Goal: Transaction & Acquisition: Purchase product/service

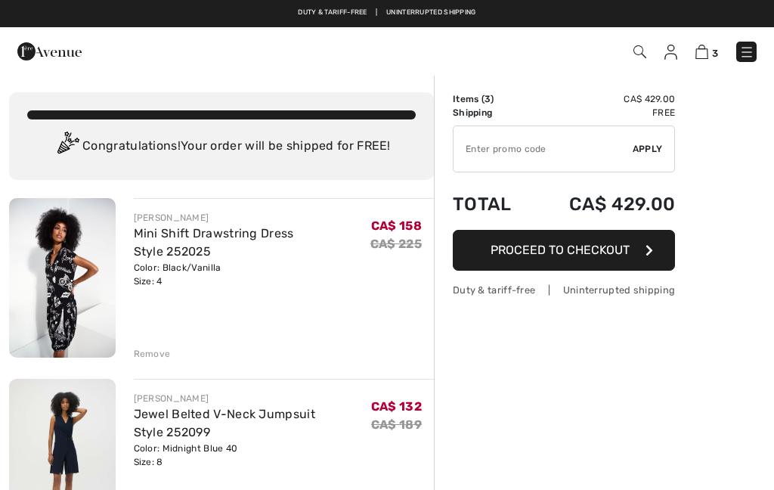
checkbox input "true"
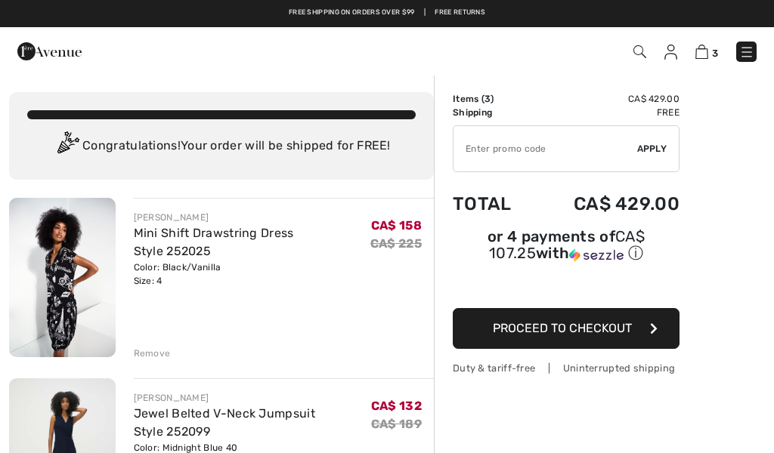
click at [161, 285] on div "Color: Black/Vanilla Size: 4" at bounding box center [252, 274] width 236 height 27
click at [210, 238] on link "Mini Shift Drawstring Dress Style 252025" at bounding box center [214, 242] width 160 height 32
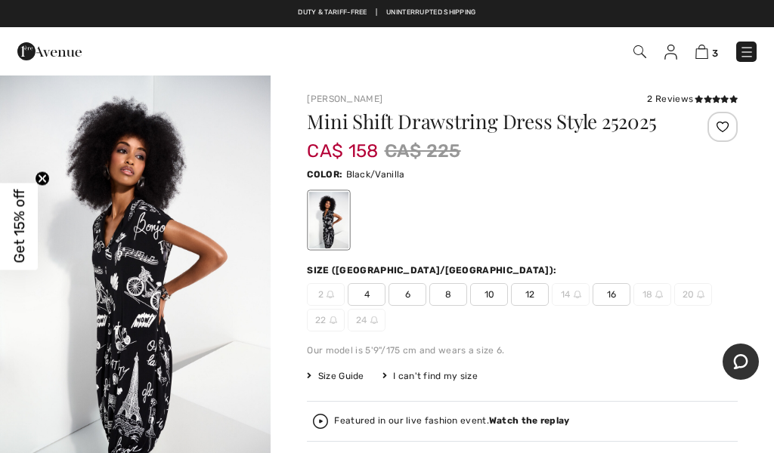
click at [490, 302] on span "10" at bounding box center [489, 294] width 38 height 23
click at [456, 303] on span "8" at bounding box center [448, 294] width 38 height 23
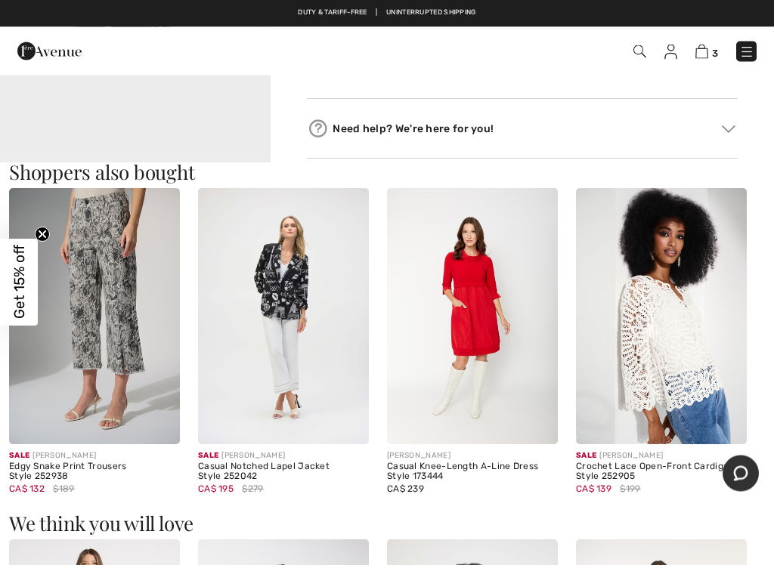
scroll to position [834, 0]
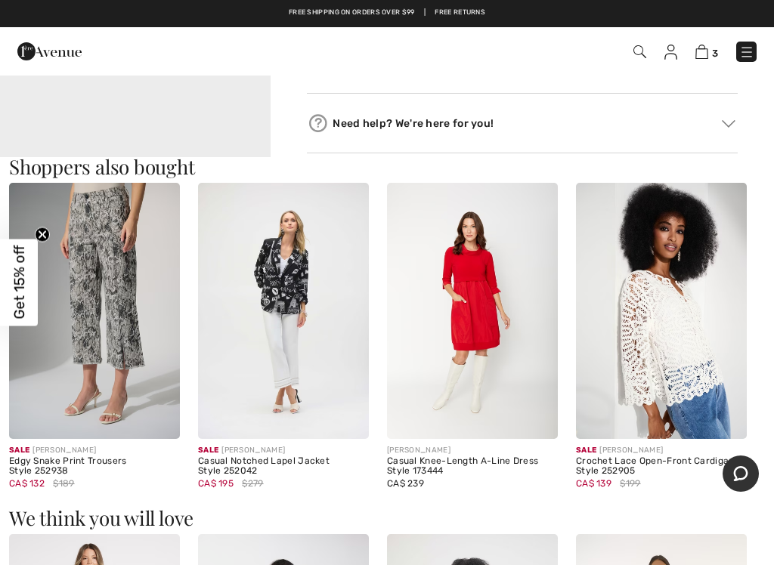
click at [113, 322] on img at bounding box center [94, 311] width 171 height 256
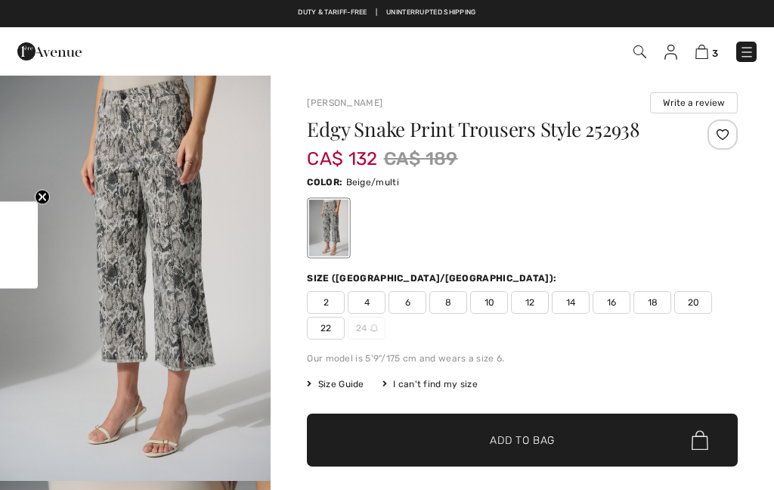
checkbox input "true"
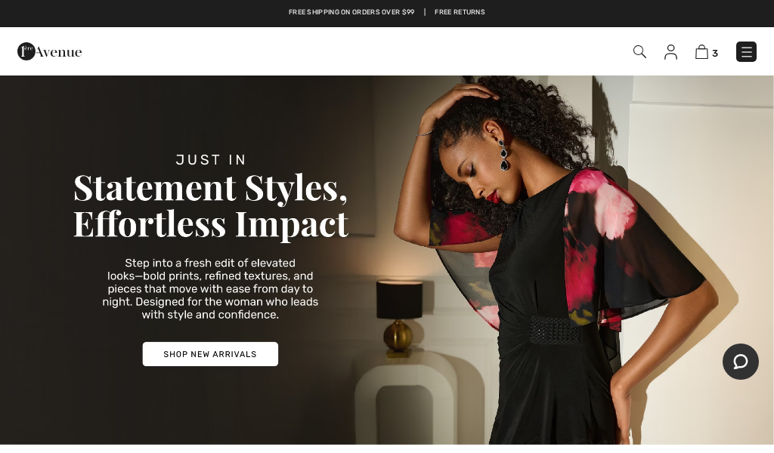
click at [706, 53] on img at bounding box center [701, 52] width 13 height 14
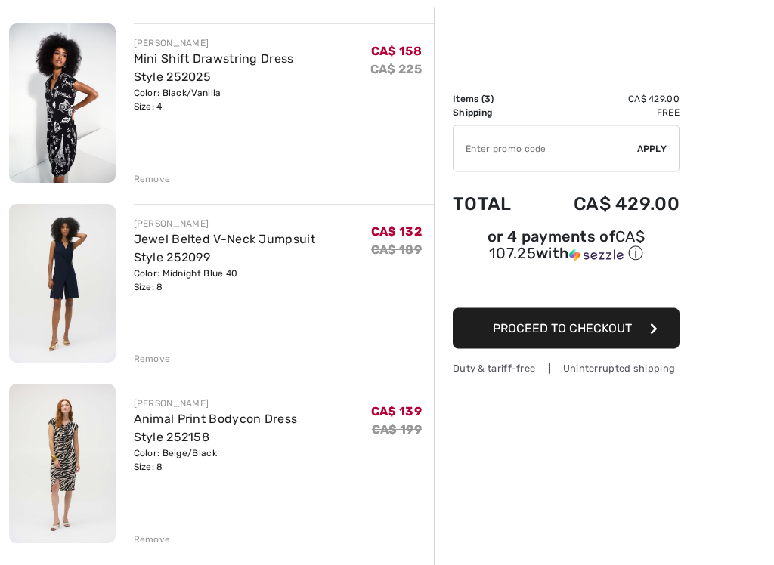
scroll to position [175, 0]
click at [158, 282] on div "Color: Midnight Blue 40 Size: 8" at bounding box center [252, 279] width 237 height 27
click at [150, 285] on div "Color: Midnight Blue 40 Size: 8" at bounding box center [252, 279] width 237 height 27
click at [189, 239] on link "Jewel Belted V-Neck Jumpsuit Style 252099" at bounding box center [224, 247] width 181 height 32
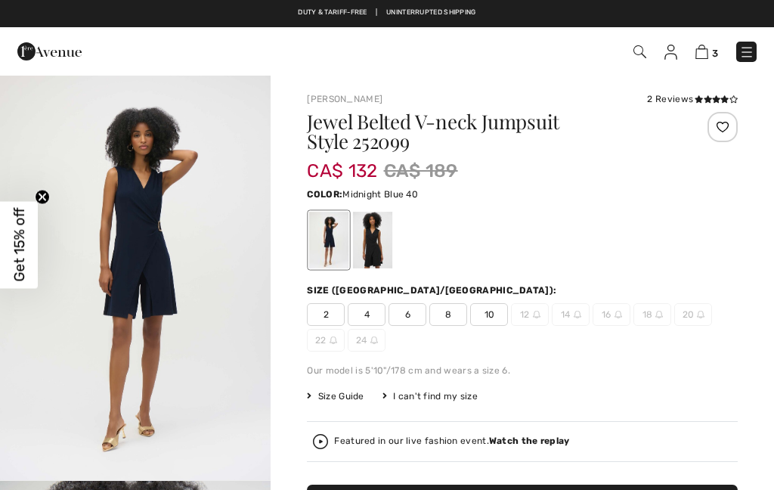
click at [493, 321] on span "10" at bounding box center [489, 314] width 38 height 23
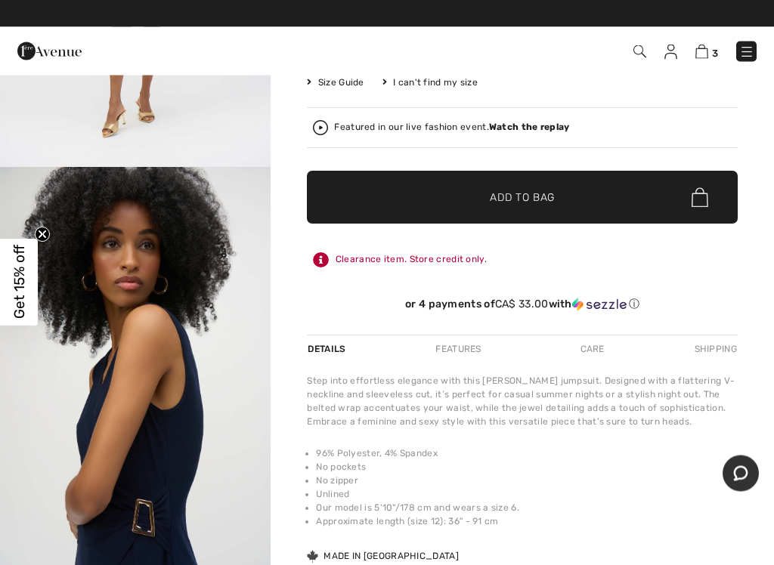
scroll to position [315, 0]
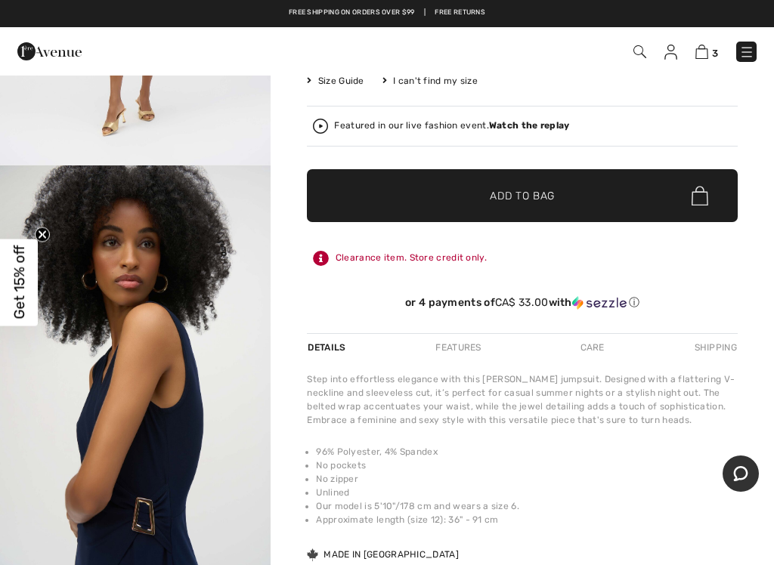
click at [521, 206] on span "✔ Added to Bag Add to Bag" at bounding box center [522, 195] width 431 height 53
click at [747, 338] on div "Joseph Ribkoff 2 Reviews 2 Reviews Jewel Belted V-neck Jumpsuit Style 252099 CA…" at bounding box center [521, 243] width 503 height 968
click at [527, 202] on span "Add to Bag" at bounding box center [522, 196] width 65 height 16
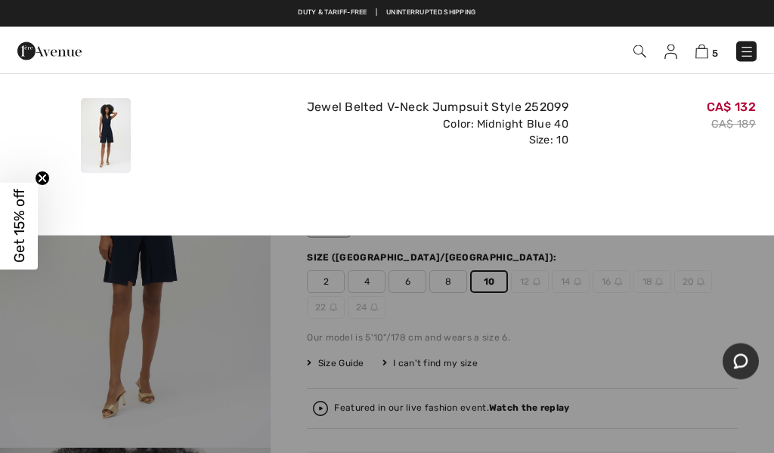
scroll to position [0, 0]
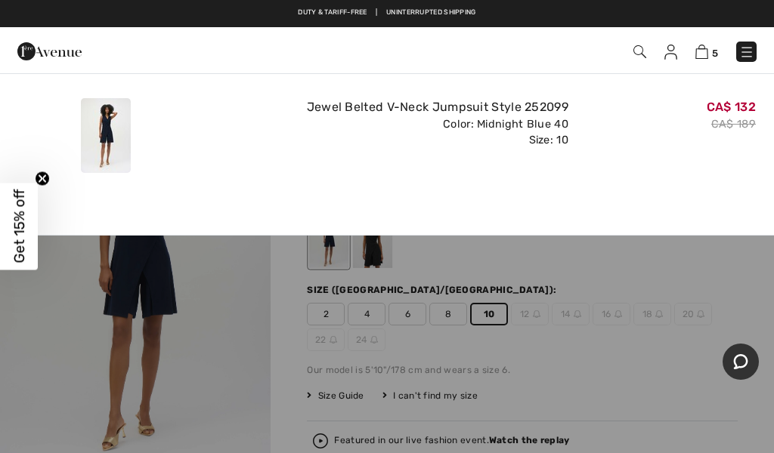
click at [708, 57] on img at bounding box center [701, 52] width 13 height 14
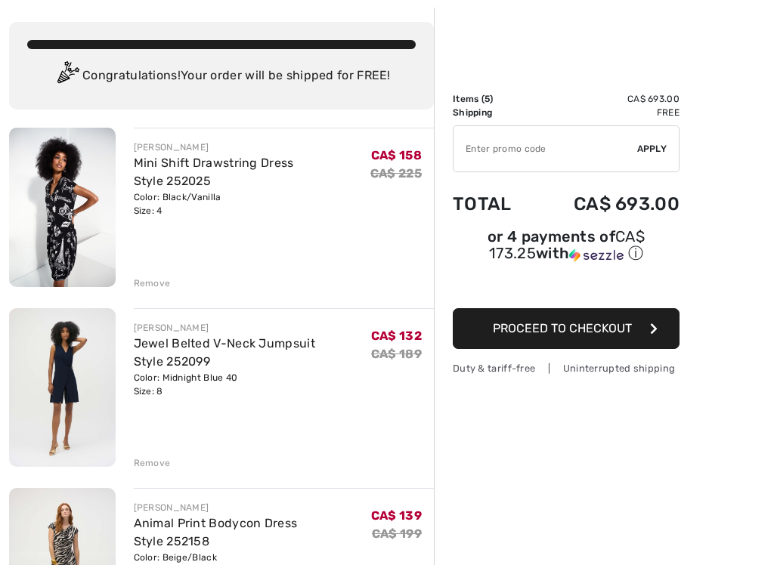
scroll to position [70, 0]
click at [157, 464] on div "Remove" at bounding box center [152, 463] width 37 height 14
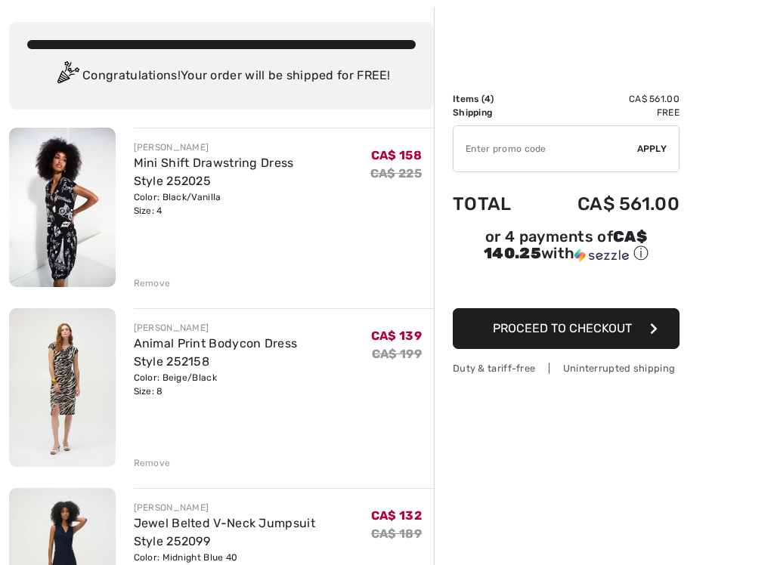
click at [153, 464] on div "Remove" at bounding box center [152, 463] width 37 height 14
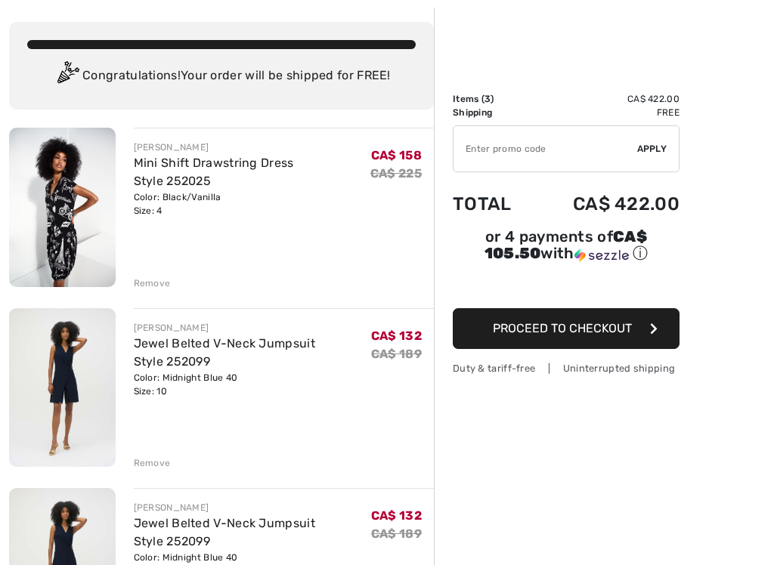
click at [151, 187] on link "Mini Shift Drawstring Dress Style 252025" at bounding box center [214, 172] width 160 height 32
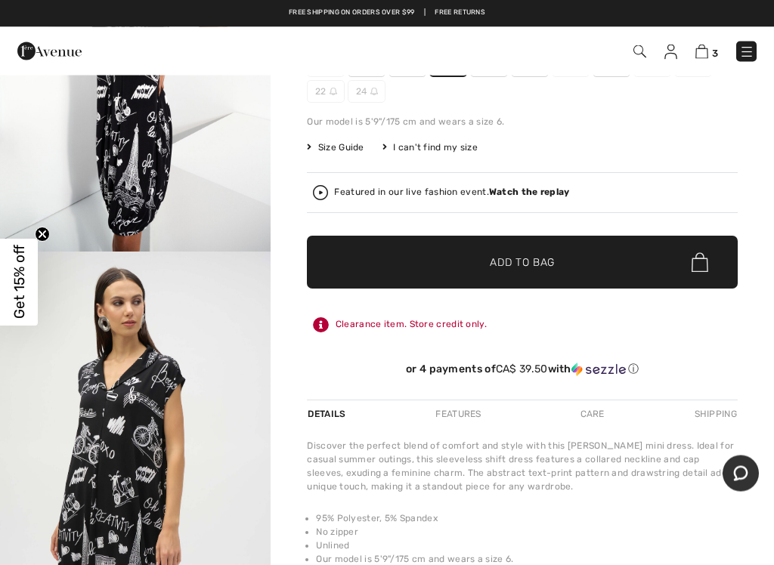
scroll to position [229, 0]
click at [521, 265] on span "Add to Bag" at bounding box center [522, 263] width 65 height 16
click at [528, 273] on span "✔ Added to Bag Add to Bag" at bounding box center [522, 262] width 431 height 53
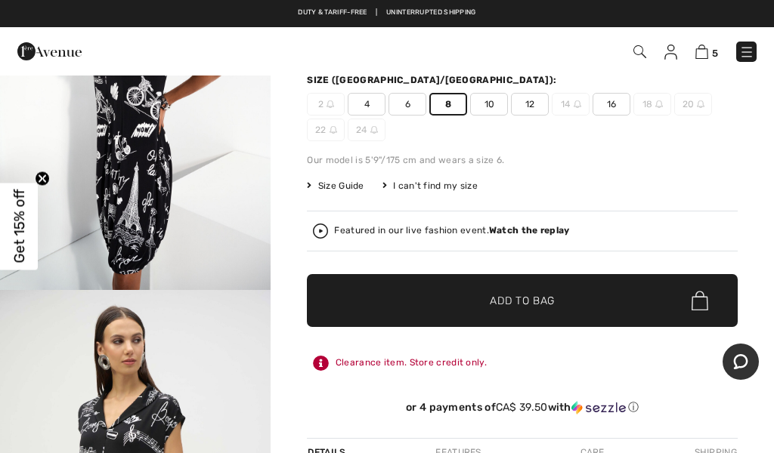
scroll to position [190, 0]
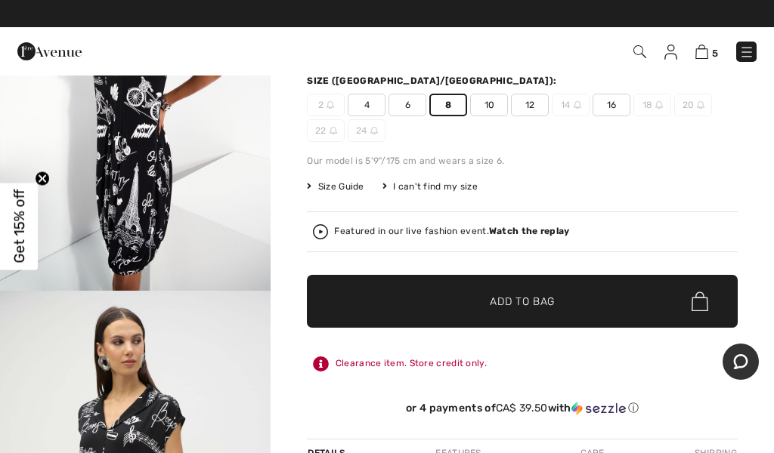
click at [708, 53] on img at bounding box center [701, 52] width 13 height 14
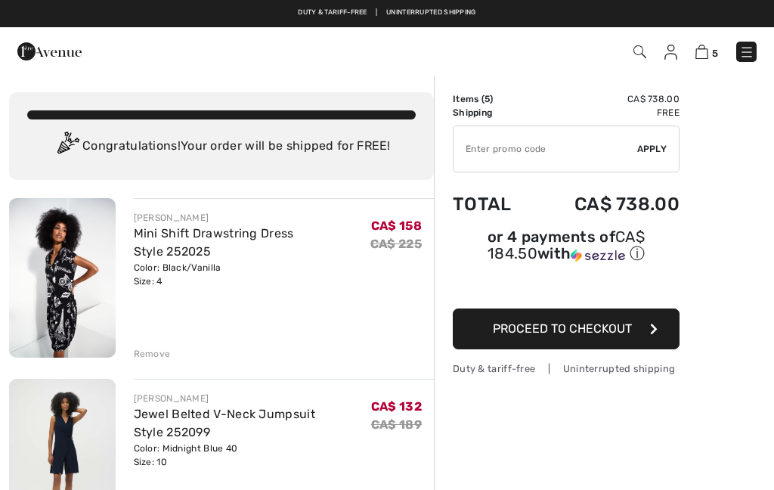
checkbox input "true"
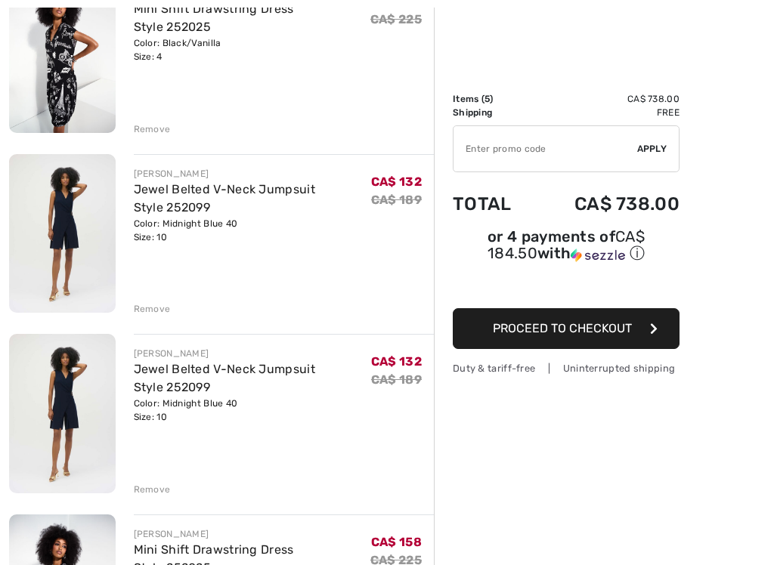
scroll to position [263, 0]
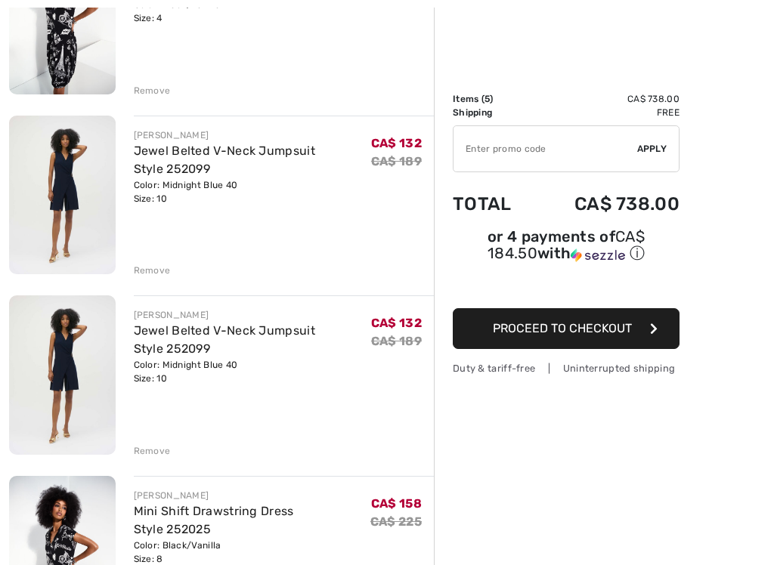
click at [150, 449] on div "Remove" at bounding box center [152, 451] width 37 height 14
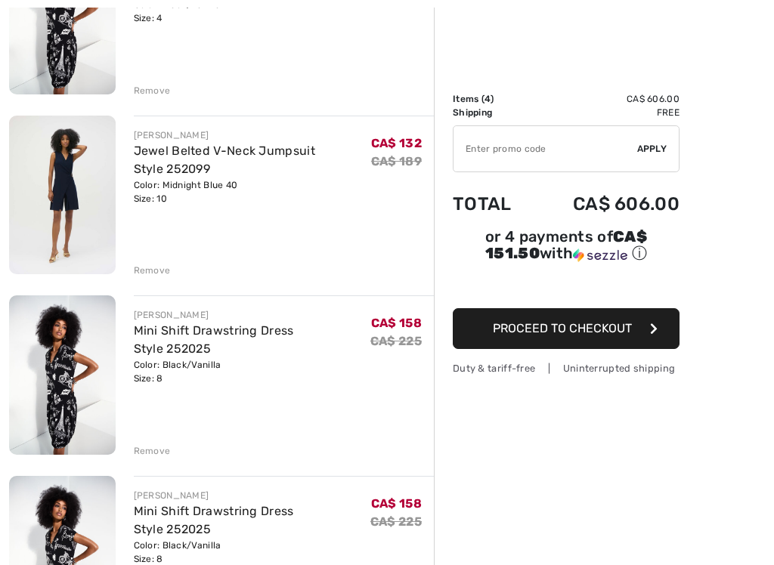
scroll to position [300, 0]
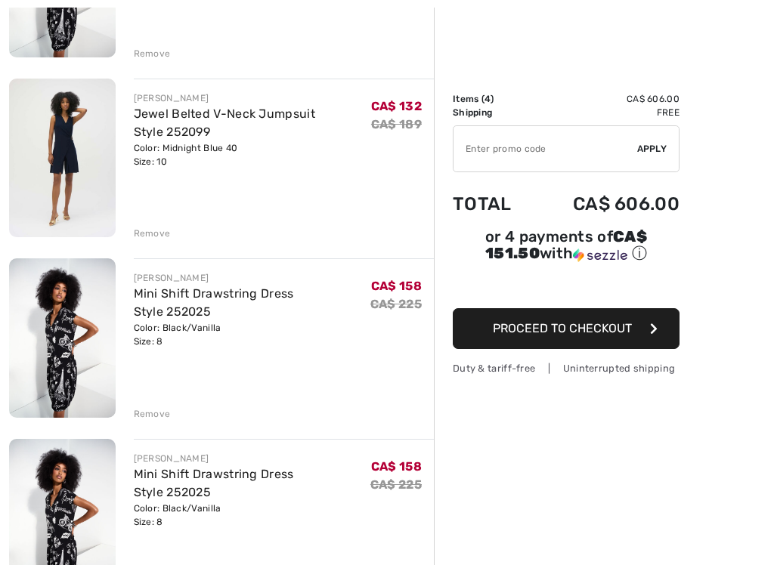
click at [168, 489] on div "Color: Black/Vanilla Size: 8" at bounding box center [252, 515] width 236 height 27
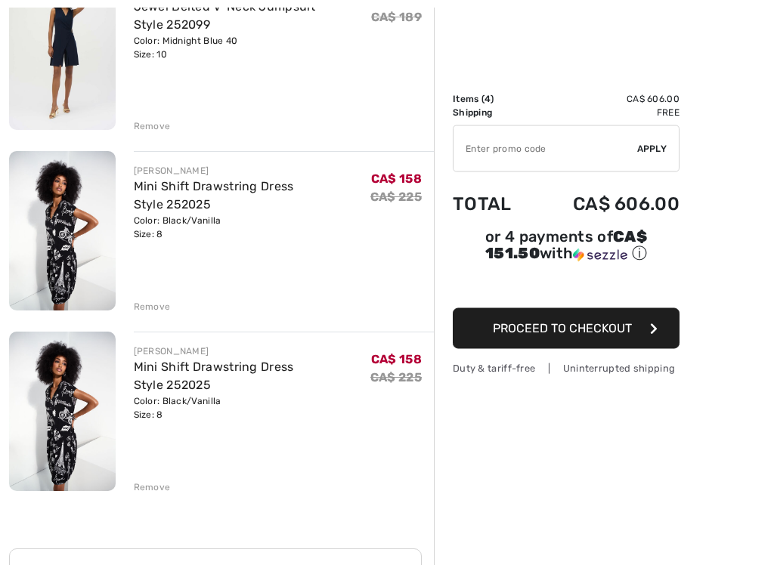
scroll to position [407, 0]
click at [151, 489] on div "[PERSON_NAME] Mini Shift Drawstring Dress Style 252025 Color: Black/Vanilla Siz…" at bounding box center [221, 356] width 425 height 1131
click at [149, 489] on div "Remove" at bounding box center [152, 487] width 37 height 14
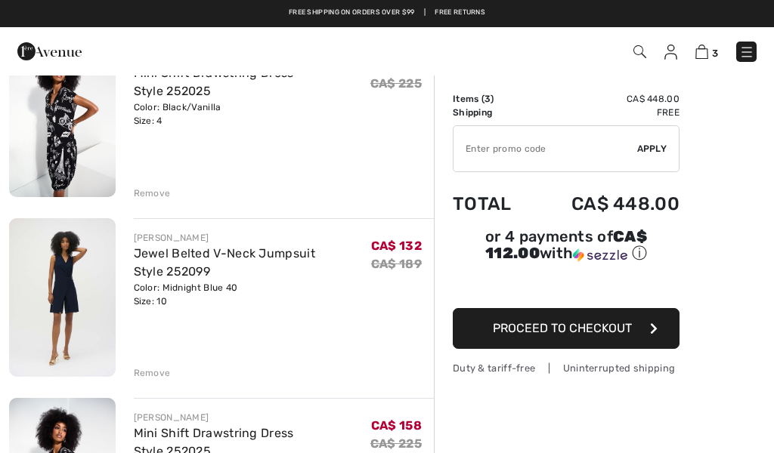
scroll to position [159, 0]
click at [152, 194] on div "Remove" at bounding box center [152, 194] width 37 height 14
